Goal: Use online tool/utility: Utilize a website feature to perform a specific function

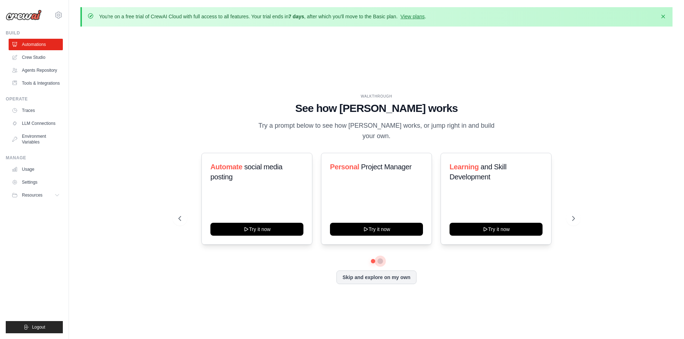
click at [381, 258] on button at bounding box center [380, 261] width 6 height 6
click at [180, 217] on button at bounding box center [180, 218] width 14 height 14
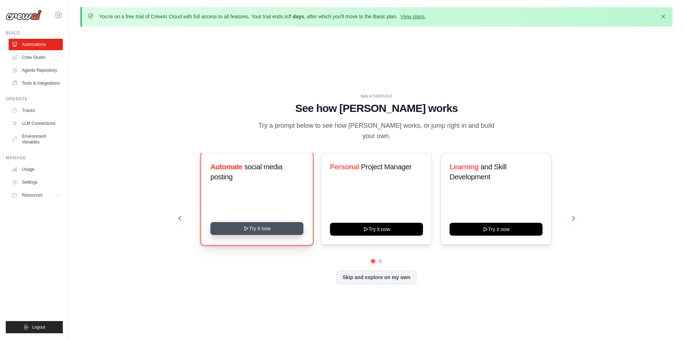
click at [257, 228] on button "Try it now" at bounding box center [256, 228] width 93 height 13
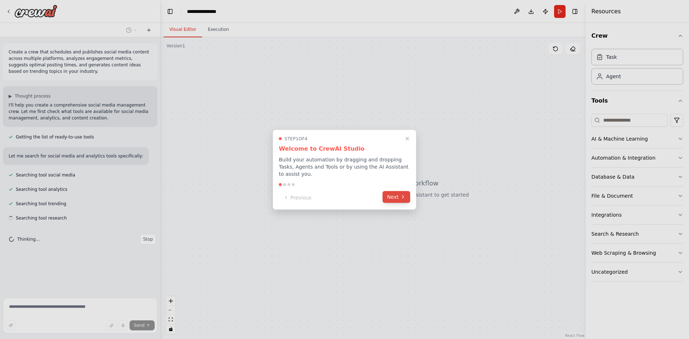
click at [398, 194] on button "Next" at bounding box center [397, 197] width 28 height 12
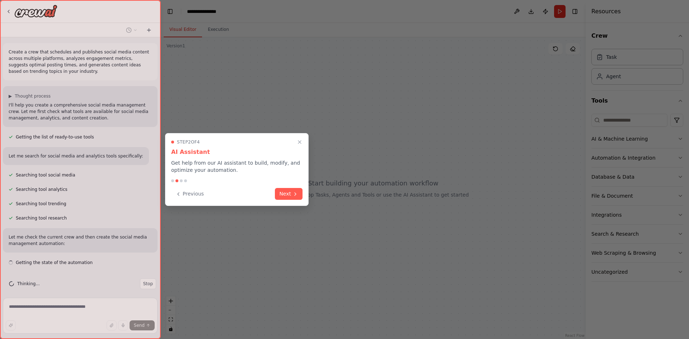
scroll to position [5, 0]
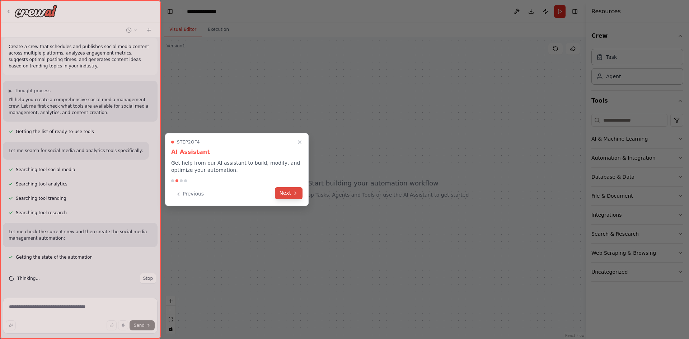
click at [287, 190] on button "Next" at bounding box center [289, 193] width 28 height 12
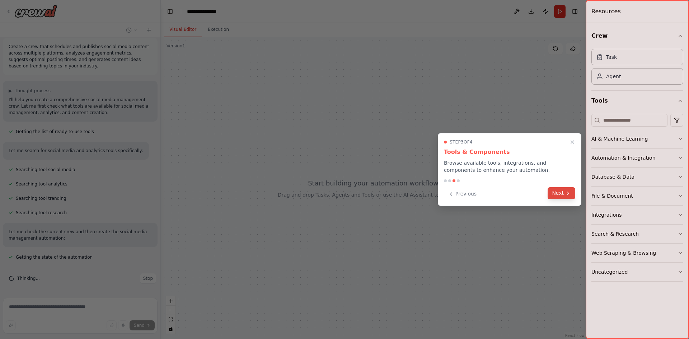
click at [560, 197] on button "Next" at bounding box center [562, 193] width 28 height 12
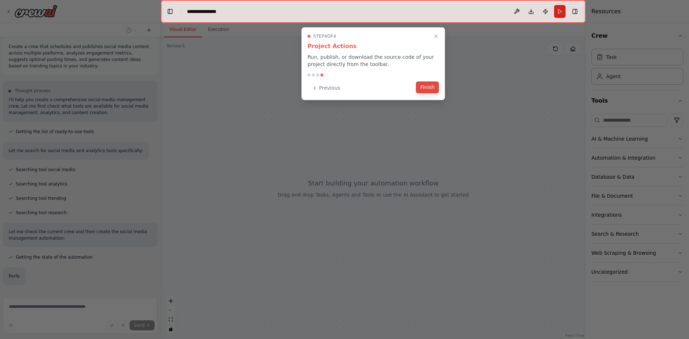
scroll to position [43, 0]
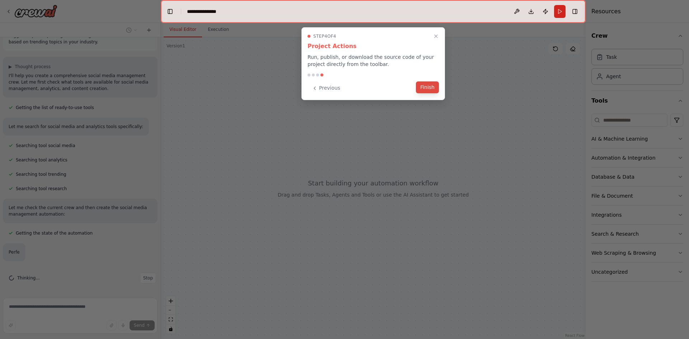
click at [429, 88] on button "Finish" at bounding box center [427, 87] width 23 height 12
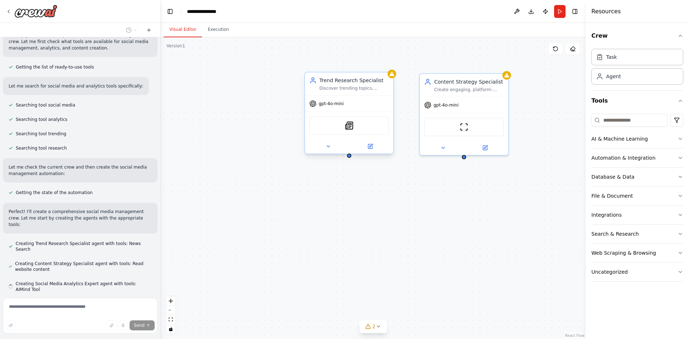
scroll to position [84, 0]
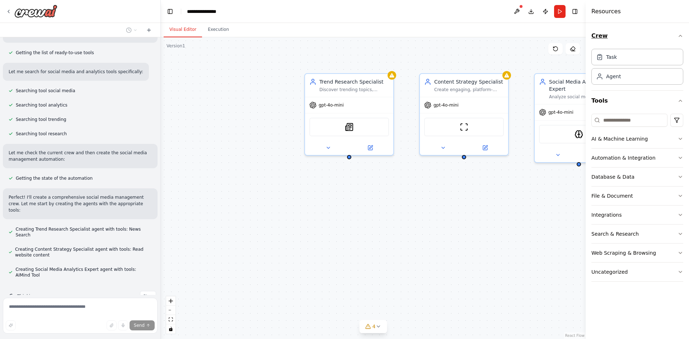
click at [681, 37] on icon "button" at bounding box center [681, 36] width 6 height 6
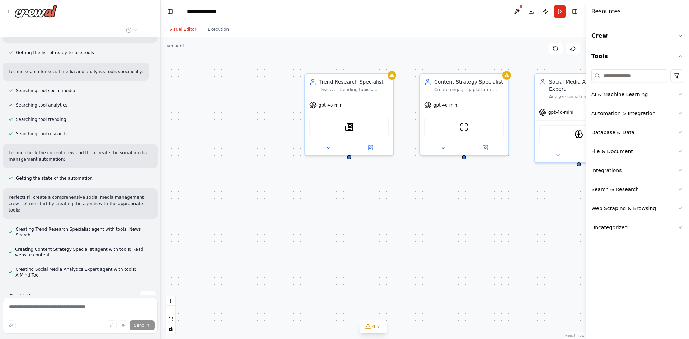
click at [681, 37] on icon "button" at bounding box center [680, 35] width 3 height 1
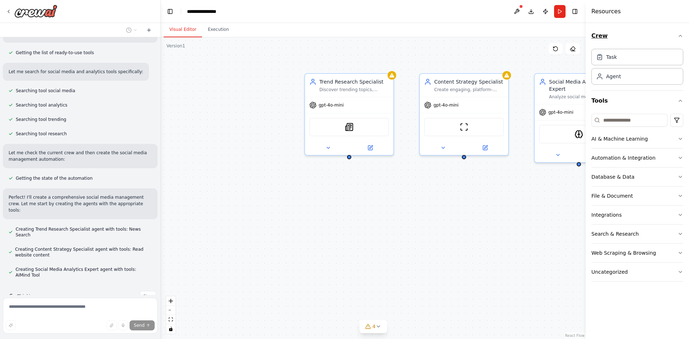
scroll to position [99, 0]
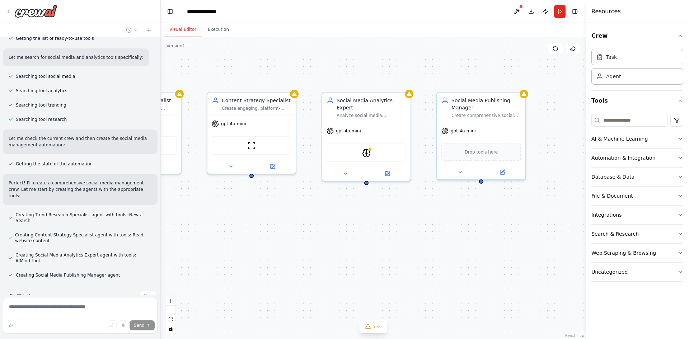
drag, startPoint x: 498, startPoint y: 184, endPoint x: 286, endPoint y: 203, distance: 213.3
click at [286, 203] on div "Trend Research Specialist Discover trending topics, hashtags, and conversations…" at bounding box center [373, 188] width 425 height 302
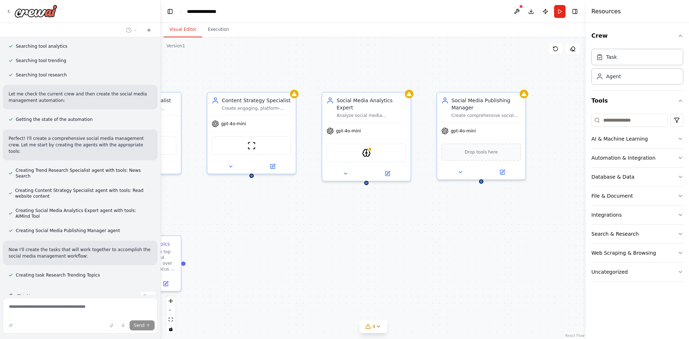
scroll to position [158, 0]
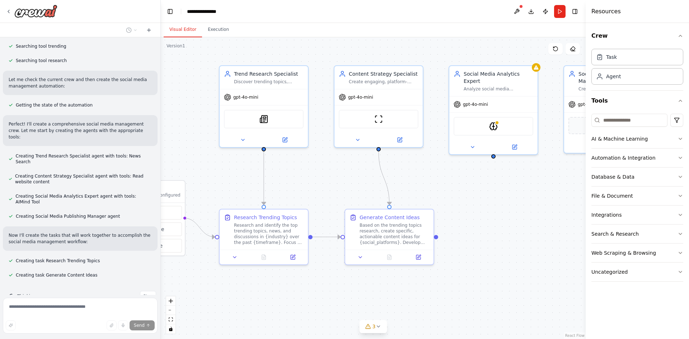
drag, startPoint x: 300, startPoint y: 221, endPoint x: 427, endPoint y: 195, distance: 129.8
click at [427, 195] on div ".deletable-edge-delete-btn { width: 20px; height: 20px; border: 0px solid #ffff…" at bounding box center [373, 188] width 425 height 302
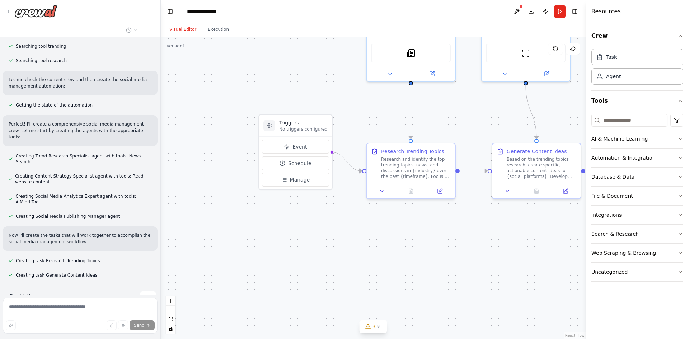
drag, startPoint x: 290, startPoint y: 303, endPoint x: 427, endPoint y: 247, distance: 149.0
click at [427, 247] on div ".deletable-edge-delete-btn { width: 20px; height: 20px; border: 0px solid #ffff…" at bounding box center [373, 188] width 425 height 302
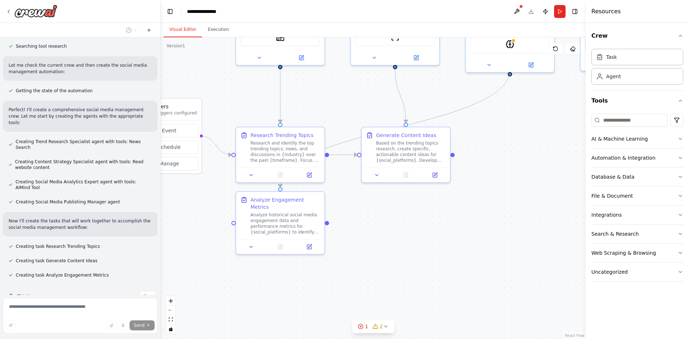
drag, startPoint x: 544, startPoint y: 288, endPoint x: 413, endPoint y: 272, distance: 131.6
click at [413, 272] on div ".deletable-edge-delete-btn { width: 20px; height: 20px; border: 0px solid #ffff…" at bounding box center [373, 188] width 425 height 302
drag, startPoint x: 482, startPoint y: 264, endPoint x: 444, endPoint y: 290, distance: 45.9
click at [445, 290] on div ".deletable-edge-delete-btn { width: 20px; height: 20px; border: 0px solid #ffff…" at bounding box center [373, 188] width 425 height 302
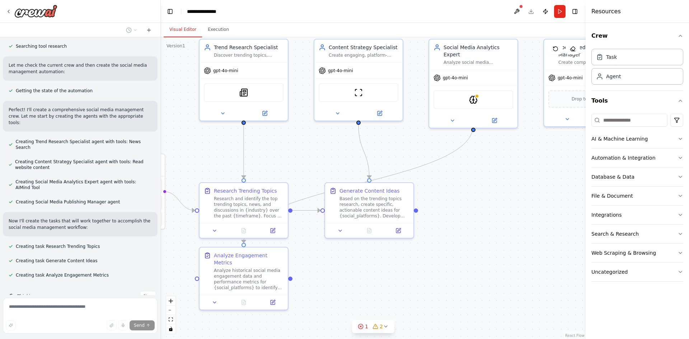
drag, startPoint x: 470, startPoint y: 267, endPoint x: 471, endPoint y: 296, distance: 29.8
click at [471, 296] on div ".deletable-edge-delete-btn { width: 20px; height: 20px; border: 0px solid #ffff…" at bounding box center [373, 188] width 425 height 302
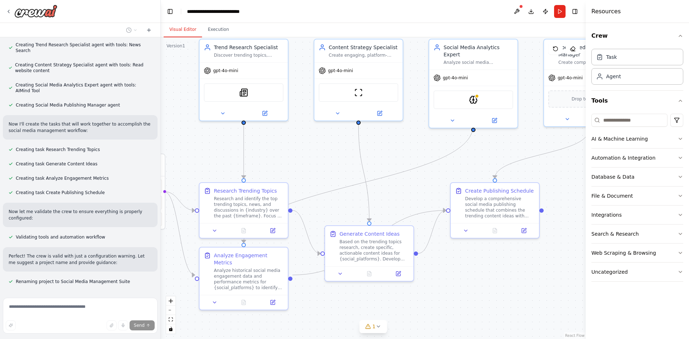
scroll to position [275, 0]
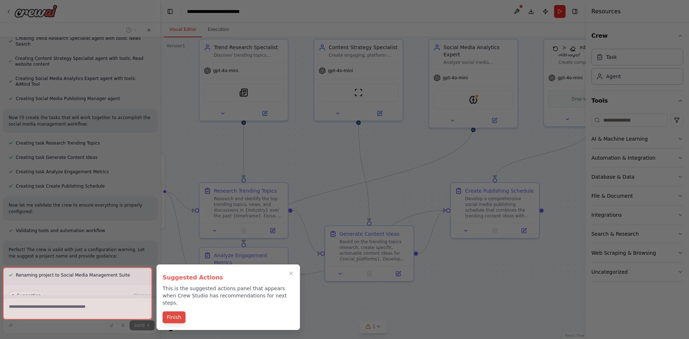
click at [172, 313] on button "Finish" at bounding box center [174, 318] width 23 height 12
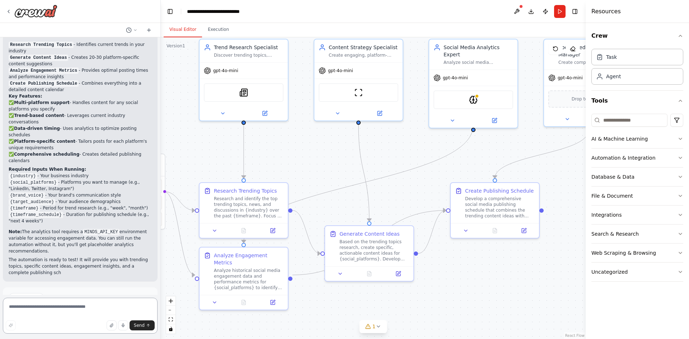
scroll to position [639, 0]
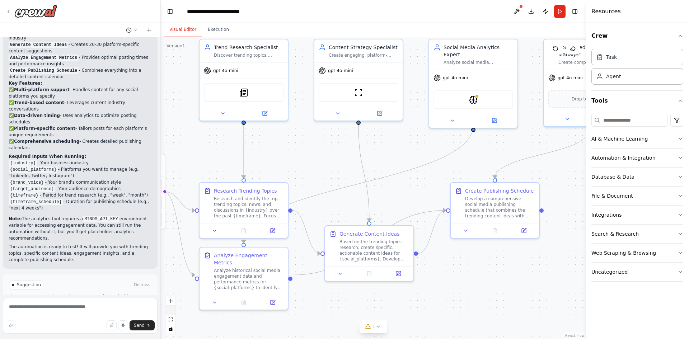
click at [172, 313] on button "zoom out" at bounding box center [170, 310] width 9 height 9
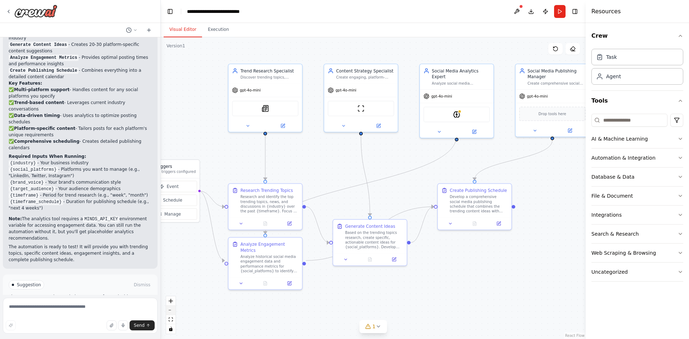
click at [172, 313] on button "zoom out" at bounding box center [170, 310] width 9 height 9
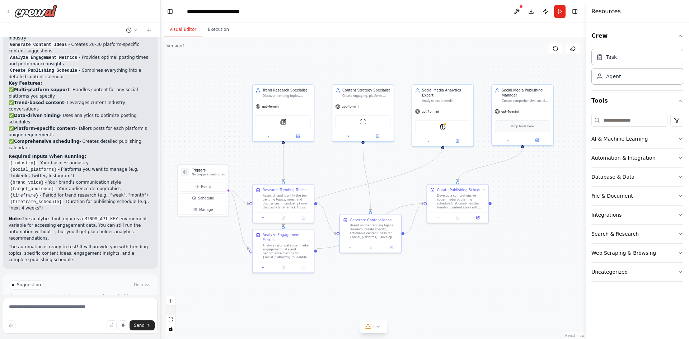
click at [172, 313] on button "zoom out" at bounding box center [170, 310] width 9 height 9
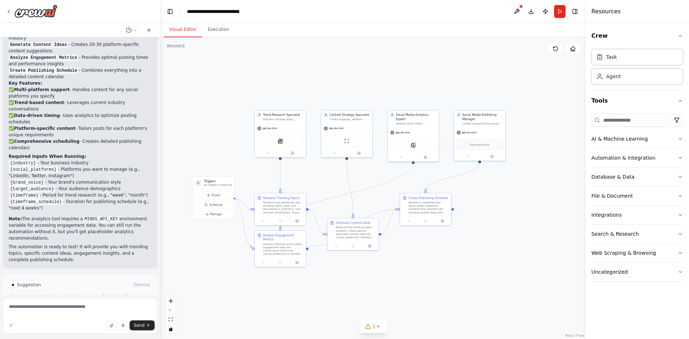
drag, startPoint x: 499, startPoint y: 256, endPoint x: 477, endPoint y: 266, distance: 24.1
click at [477, 266] on div ".deletable-edge-delete-btn { width: 20px; height: 20px; border: 0px solid #ffff…" at bounding box center [373, 188] width 425 height 302
click at [217, 32] on button "Execution" at bounding box center [218, 29] width 33 height 15
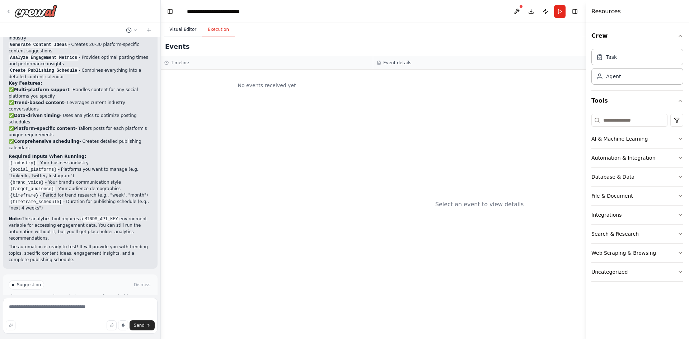
click at [180, 26] on button "Visual Editor" at bounding box center [183, 29] width 38 height 15
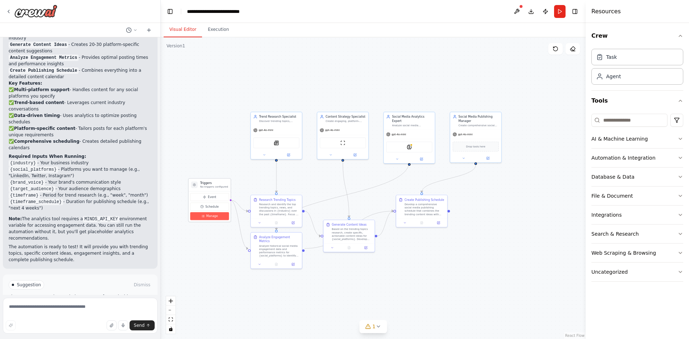
click at [208, 218] on span "Manage" at bounding box center [211, 216] width 11 height 4
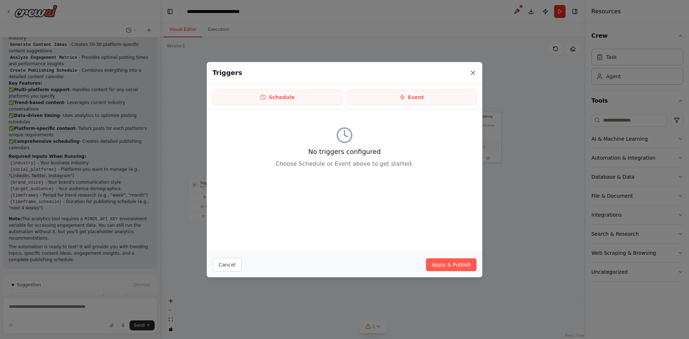
click at [475, 69] on icon at bounding box center [472, 72] width 7 height 7
